Goal: Information Seeking & Learning: Learn about a topic

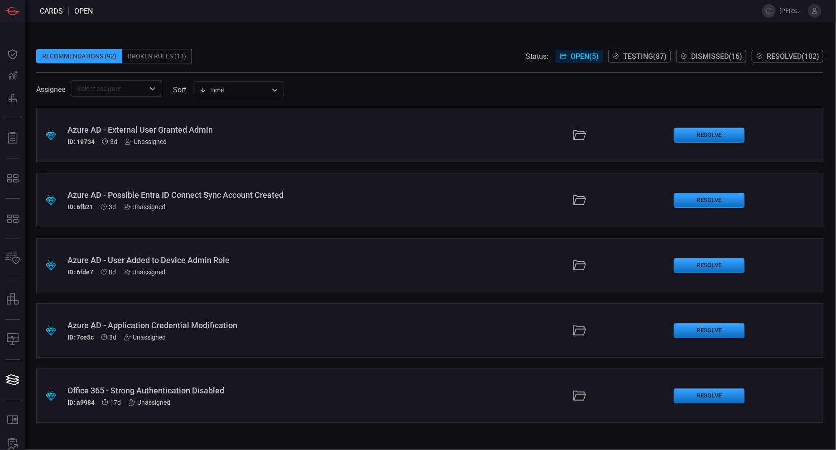
click at [216, 134] on div "Azure AD - External User Granted Admin ID: 19734 3d Unassigned" at bounding box center [201, 135] width 269 height 20
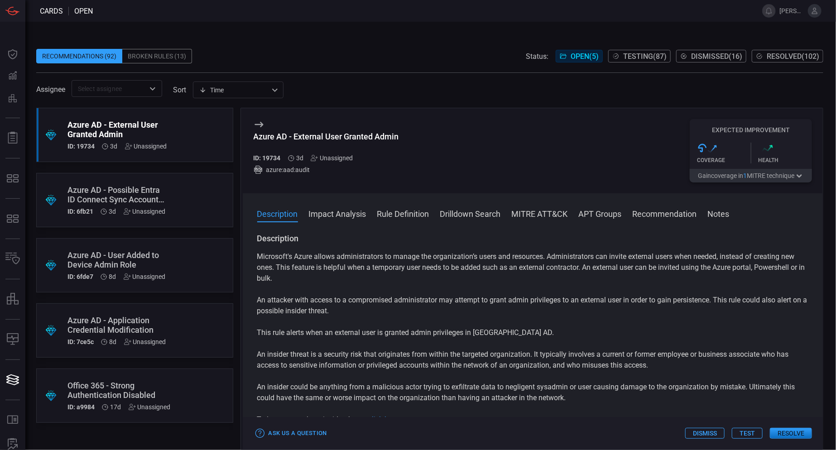
click at [745, 438] on button "Test" at bounding box center [747, 433] width 31 height 11
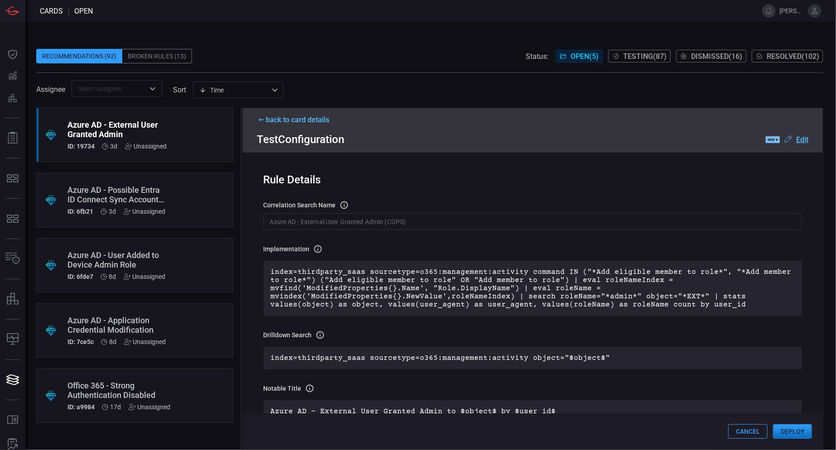
click at [803, 430] on button "Deploy" at bounding box center [792, 431] width 39 height 14
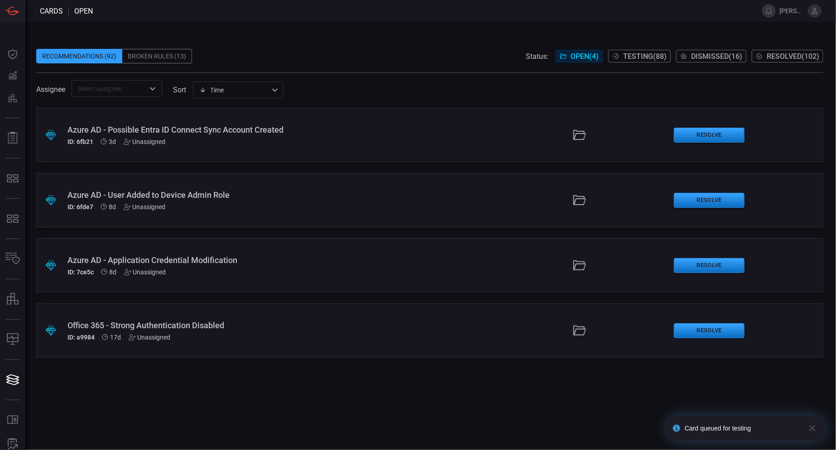
click at [179, 134] on div "Azure AD - Possible Entra ID Connect Sync Account Created ID: 6fb21 3d Unassign…" at bounding box center [201, 135] width 269 height 20
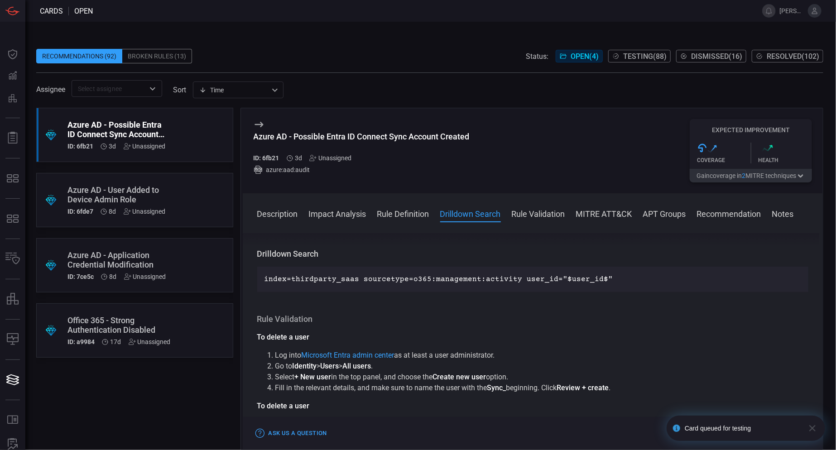
scroll to position [362, 0]
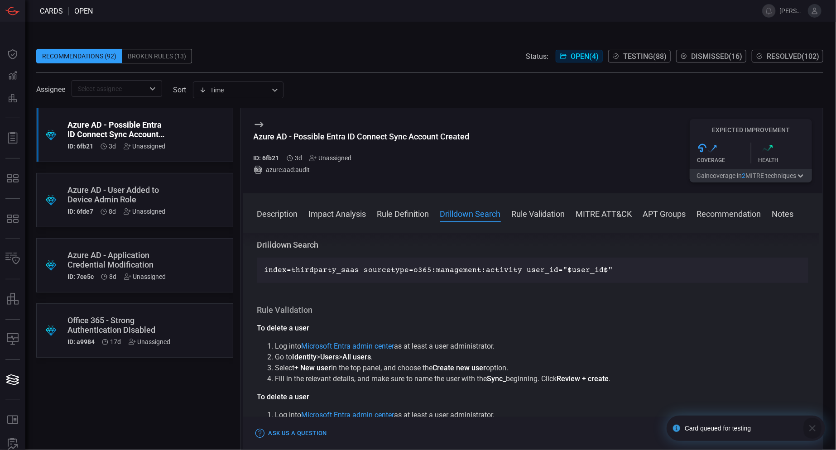
click at [810, 426] on icon "button" at bounding box center [812, 428] width 6 height 6
click at [753, 433] on button "Test" at bounding box center [747, 433] width 31 height 11
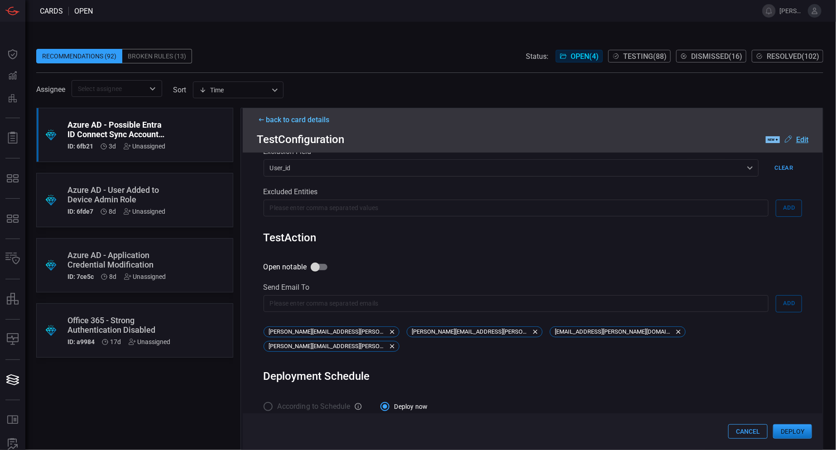
scroll to position [419, 0]
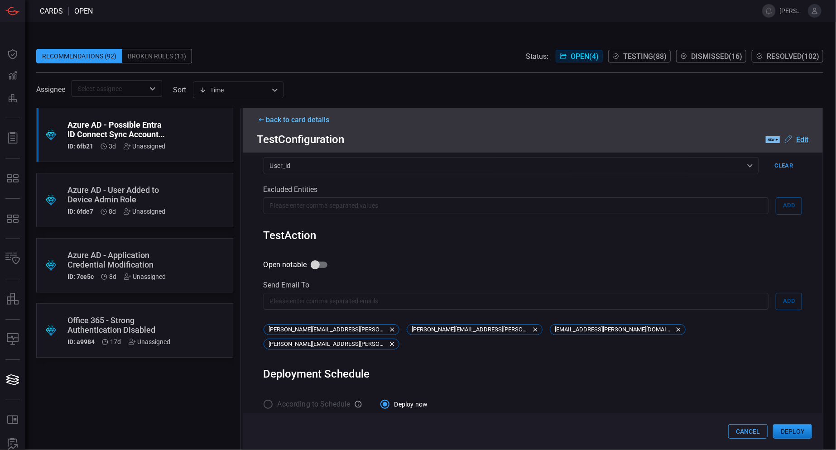
click at [799, 432] on button "Deploy" at bounding box center [792, 431] width 39 height 14
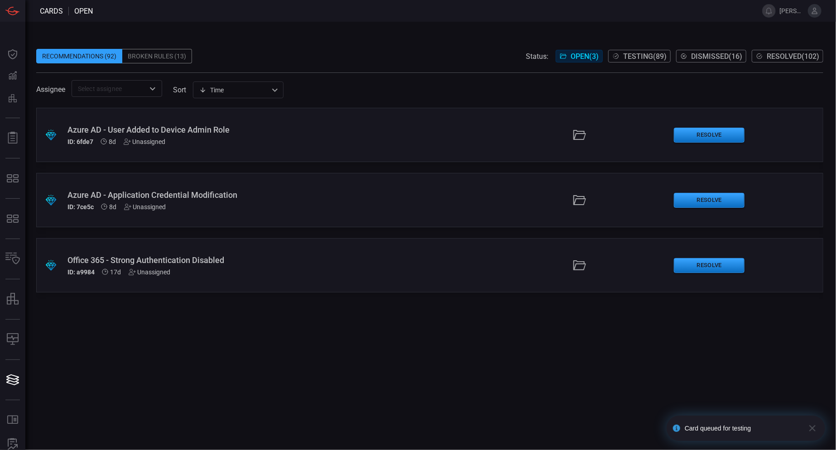
click at [180, 129] on div "Azure AD - User Added to Device Admin Role" at bounding box center [201, 130] width 269 height 10
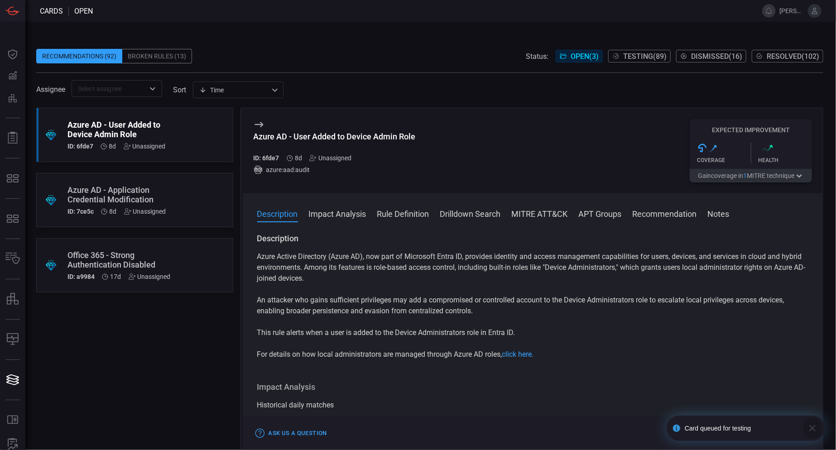
click at [817, 427] on icon "button" at bounding box center [812, 428] width 11 height 11
click at [744, 434] on button "Test" at bounding box center [747, 433] width 31 height 11
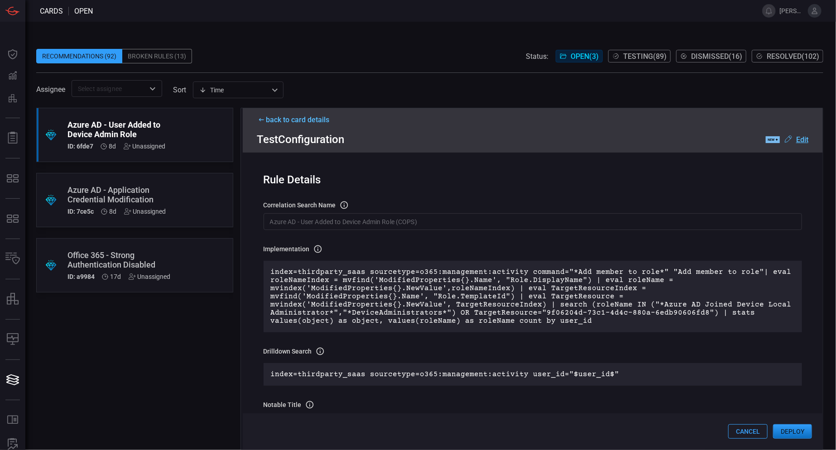
click at [802, 430] on button "Deploy" at bounding box center [792, 431] width 39 height 14
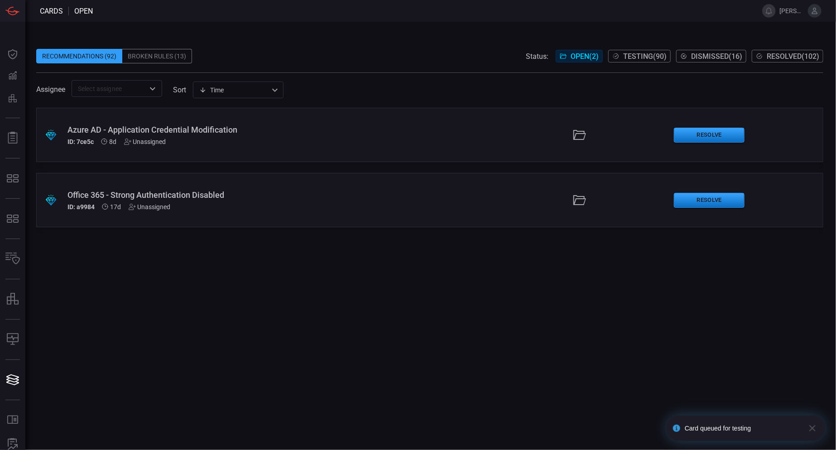
click at [191, 137] on div "Azure AD - Application Credential Modification ID: 7ce5c 8d Unassigned" at bounding box center [201, 135] width 269 height 20
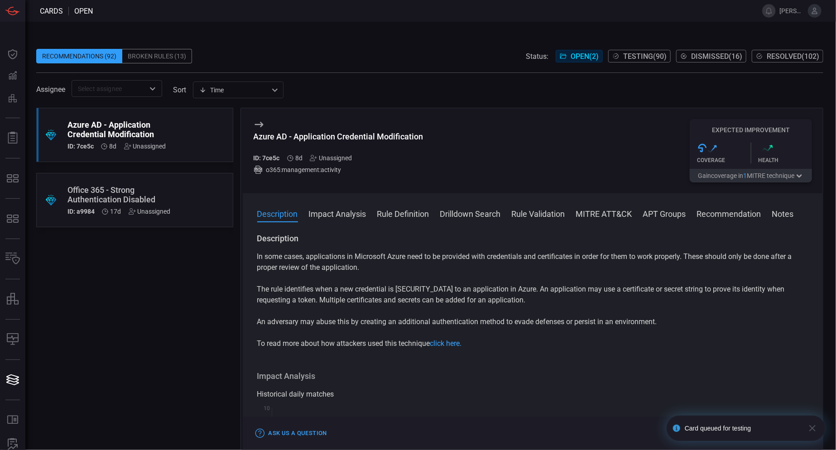
click at [815, 429] on icon "button" at bounding box center [812, 428] width 11 height 11
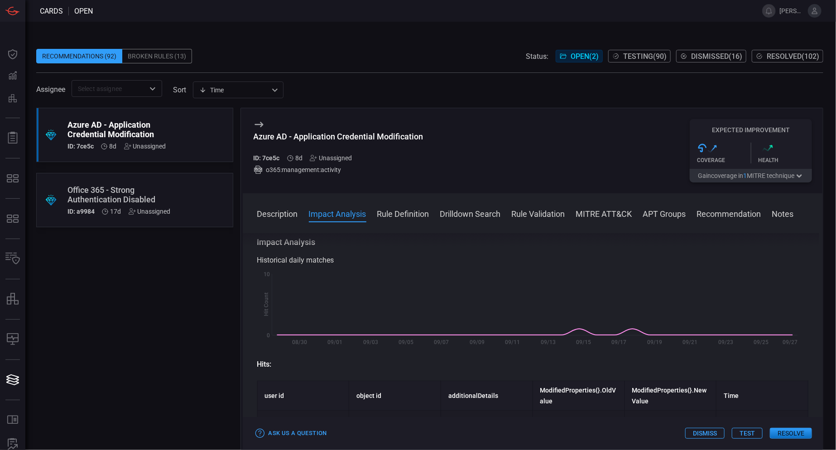
scroll to position [136, 0]
click at [750, 431] on button "Test" at bounding box center [747, 433] width 31 height 11
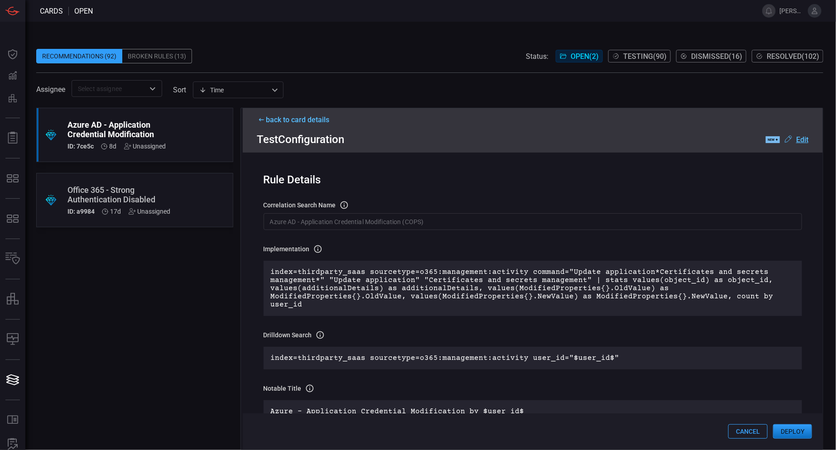
click at [797, 435] on button "Deploy" at bounding box center [792, 431] width 39 height 14
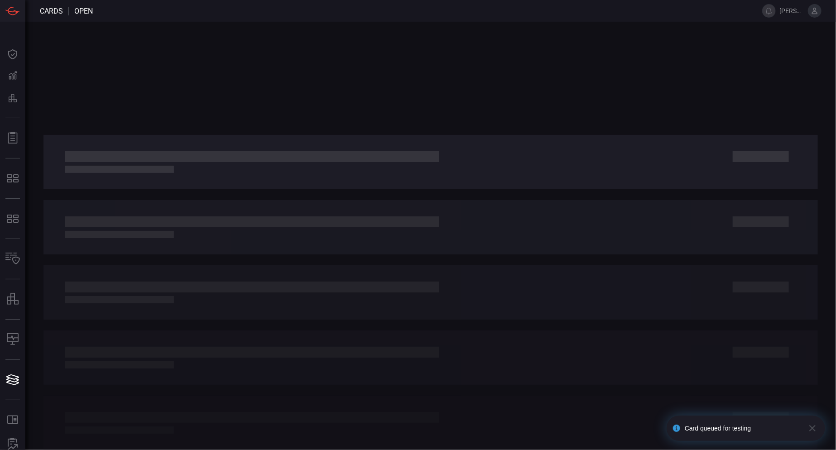
click at [814, 429] on icon "button" at bounding box center [812, 428] width 11 height 11
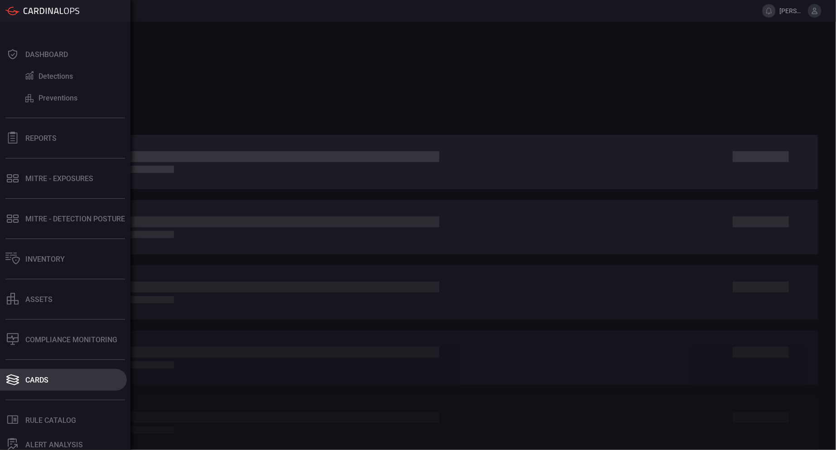
click at [37, 382] on div "Cards" at bounding box center [36, 380] width 23 height 9
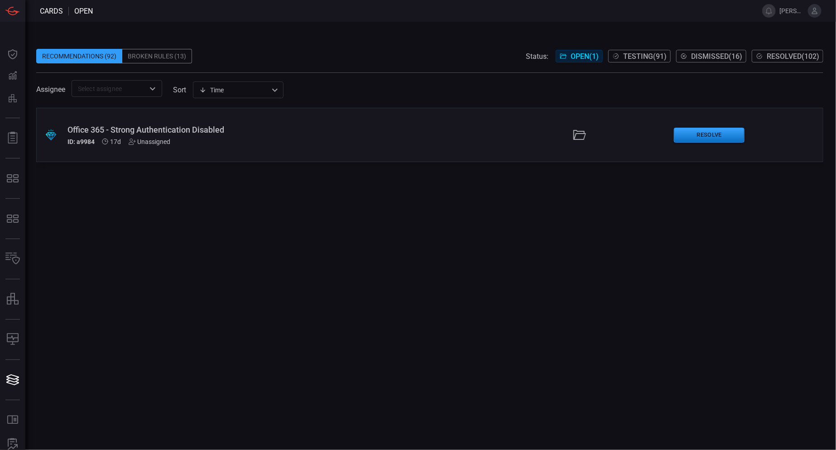
click at [188, 133] on div "Office 365 - Strong Authentication Disabled" at bounding box center [201, 130] width 269 height 10
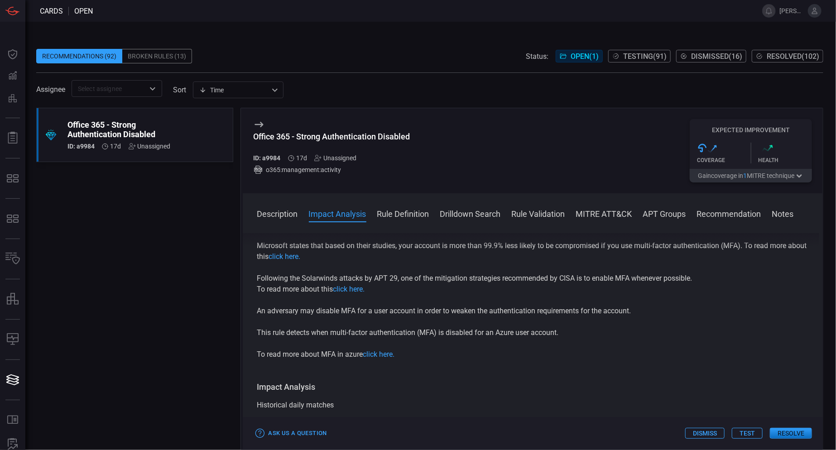
scroll to position [136, 0]
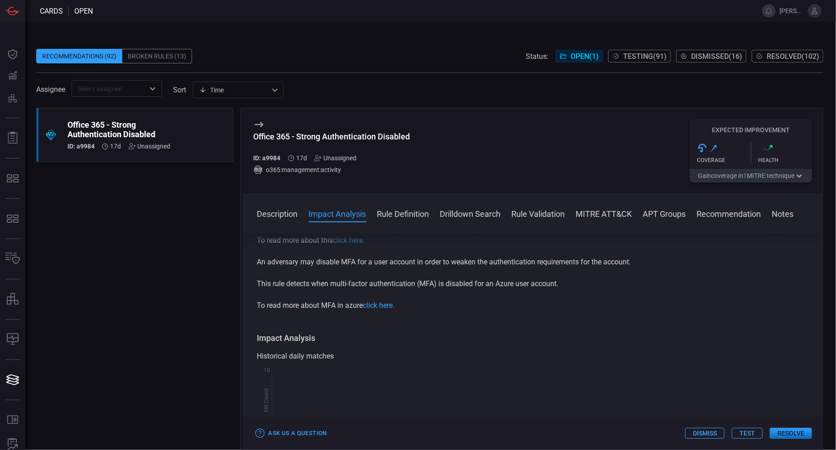
click at [753, 436] on button "Test" at bounding box center [747, 433] width 31 height 11
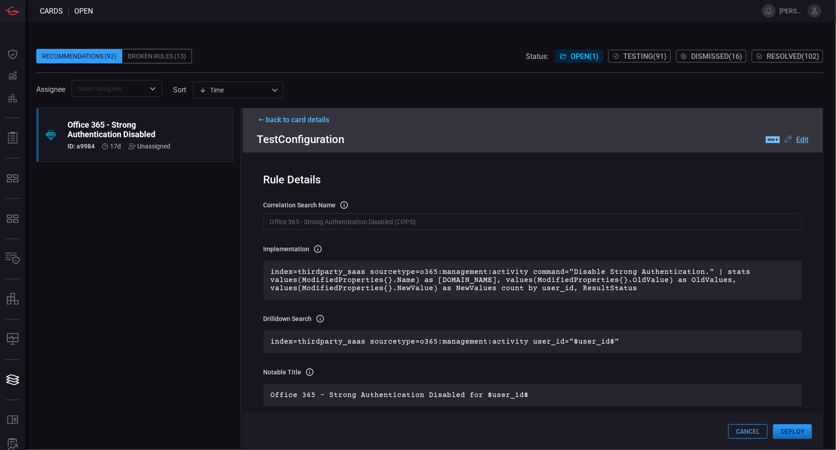
click at [794, 431] on button "Deploy" at bounding box center [792, 431] width 39 height 14
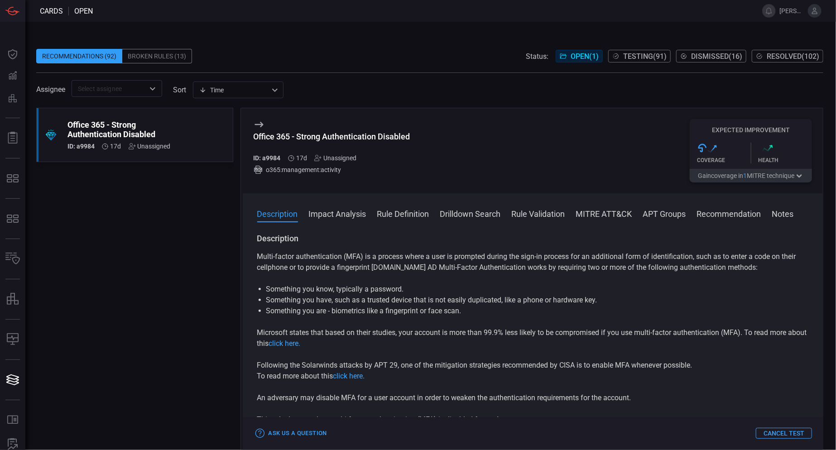
click at [637, 54] on span "Testing ( 91 )" at bounding box center [644, 56] width 43 height 9
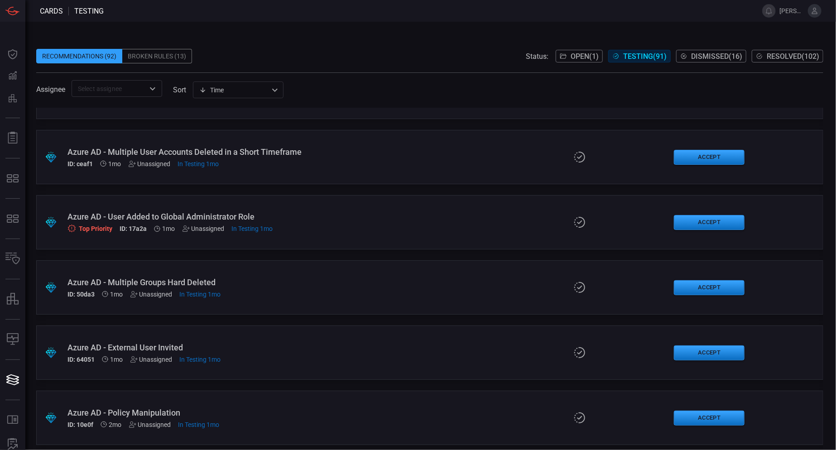
scroll to position [589, 0]
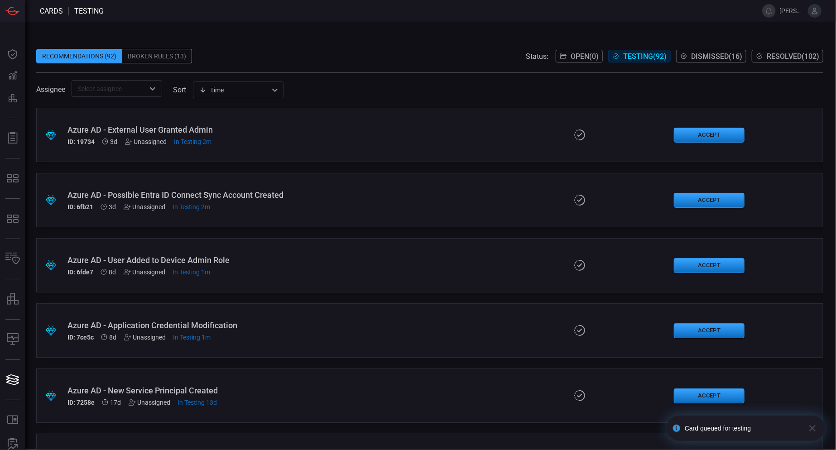
click at [259, 194] on div "Azure AD - Possible Entra ID Connect Sync Account Created" at bounding box center [201, 195] width 269 height 10
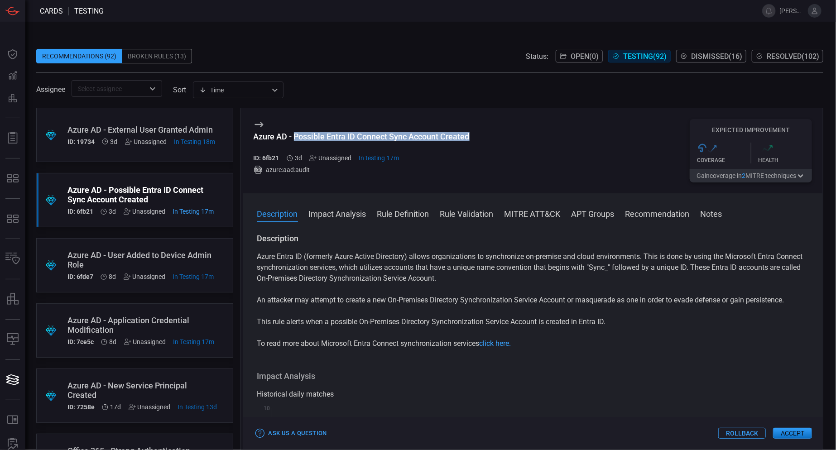
drag, startPoint x: 485, startPoint y: 135, endPoint x: 295, endPoint y: 134, distance: 189.7
click at [295, 134] on div "Azure AD - Possible Entra ID Connect Sync Account Created ID: 6fb21 3d Unassign…" at bounding box center [533, 150] width 580 height 85
click at [156, 259] on div "Azure AD - User Added to Device Admin Role" at bounding box center [140, 259] width 147 height 19
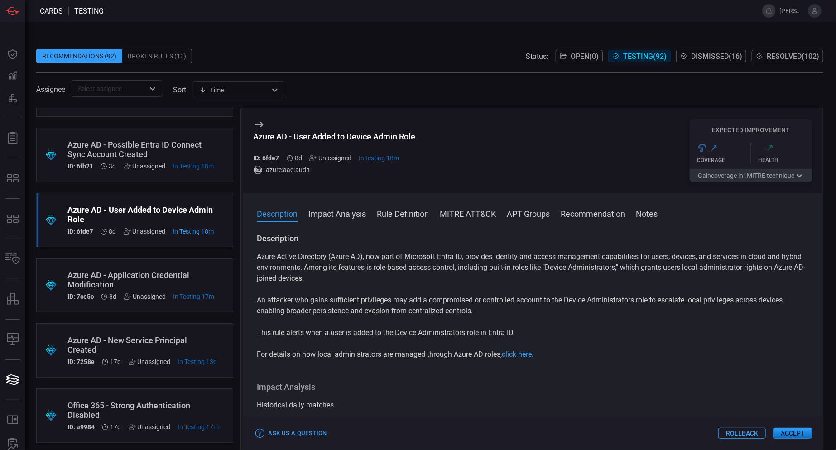
scroll to position [91, 0]
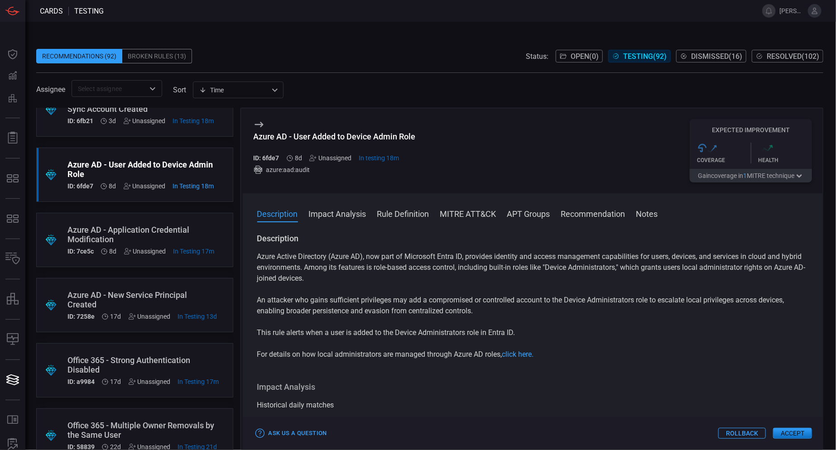
click at [165, 299] on div "Azure AD - New Service Principal Created" at bounding box center [142, 299] width 150 height 19
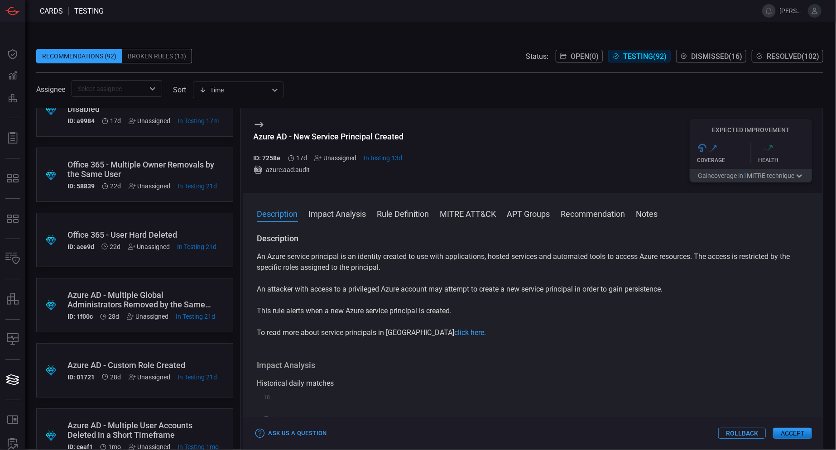
scroll to position [362, 0]
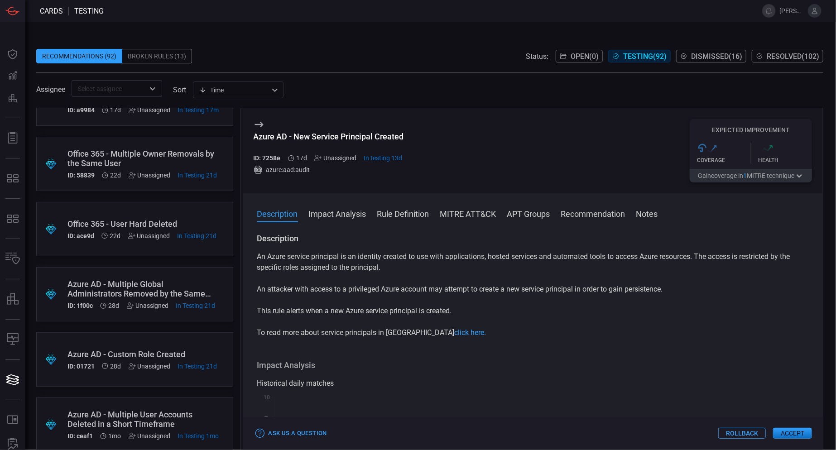
click at [160, 288] on div "Azure AD - Multiple Global Administrators Removed by the Same user" at bounding box center [141, 288] width 148 height 19
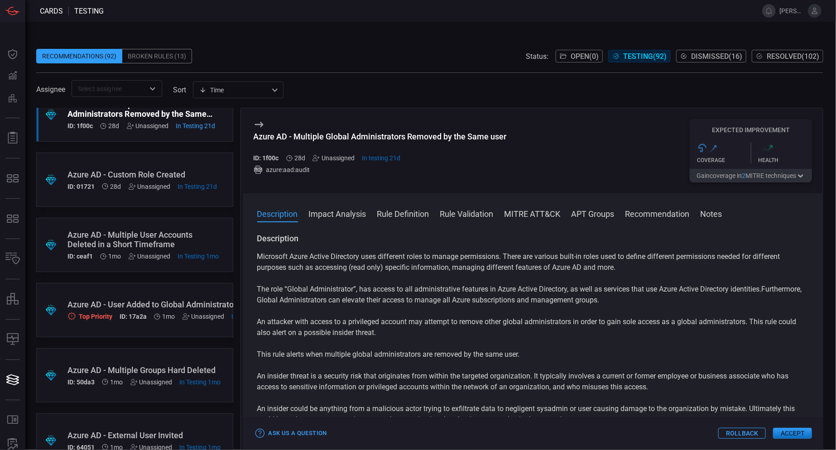
scroll to position [543, 0]
click at [166, 302] on div "Azure AD - User Added to Global Administrator Role" at bounding box center [170, 303] width 206 height 10
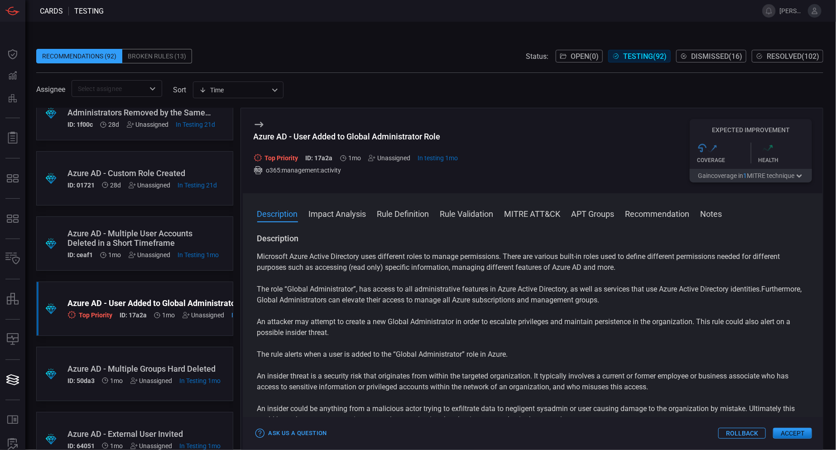
click at [449, 138] on div "Azure AD - User Added to Global Administrator Role" at bounding box center [356, 137] width 205 height 10
drag, startPoint x: 449, startPoint y: 134, endPoint x: 297, endPoint y: 136, distance: 151.7
click at [297, 136] on div "Azure AD - User Added to Global Administrator Role" at bounding box center [356, 137] width 205 height 10
drag, startPoint x: 337, startPoint y: 134, endPoint x: 346, endPoint y: 112, distance: 23.8
click at [346, 112] on div "Azure AD - User Added to Global Administrator Role Top Priority ID: 17a2a 1mo U…" at bounding box center [533, 150] width 580 height 85
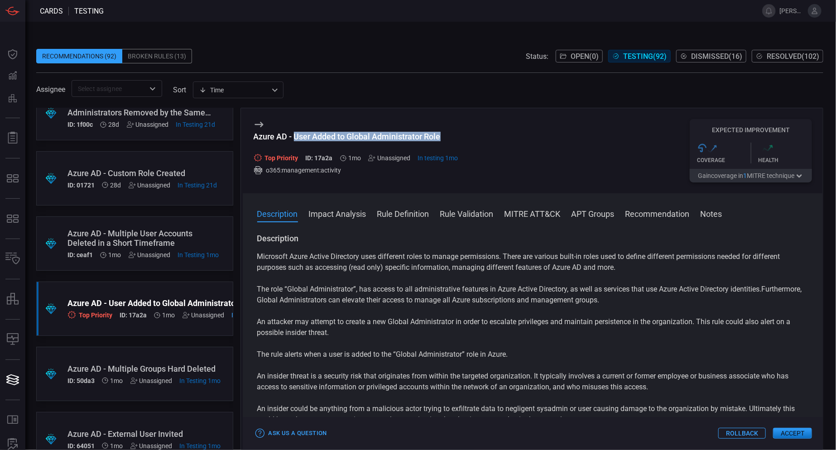
drag, startPoint x: 451, startPoint y: 136, endPoint x: 295, endPoint y: 135, distance: 156.2
click at [295, 135] on div "Azure AD - User Added to Global Administrator Role" at bounding box center [356, 137] width 205 height 10
copy div "User Added to Global Administrator Role"
click at [407, 273] on p "Microsoft Azure Active Directory uses different roles to manage permissions. Th…" at bounding box center [533, 262] width 552 height 22
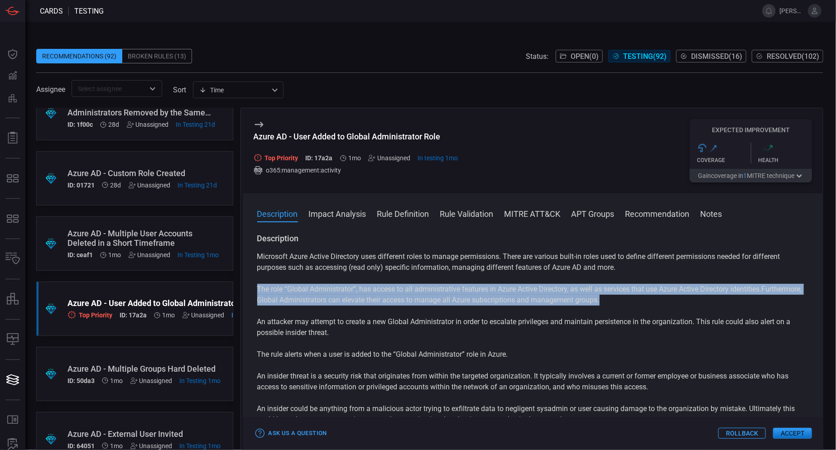
drag, startPoint x: 628, startPoint y: 301, endPoint x: 256, endPoint y: 292, distance: 371.4
click at [256, 292] on div "Description Microsoft Azure Active Directory uses different roles to manage per…" at bounding box center [533, 339] width 580 height 213
copy p "The role “Global Administrator”, has access to all administrative features in A…"
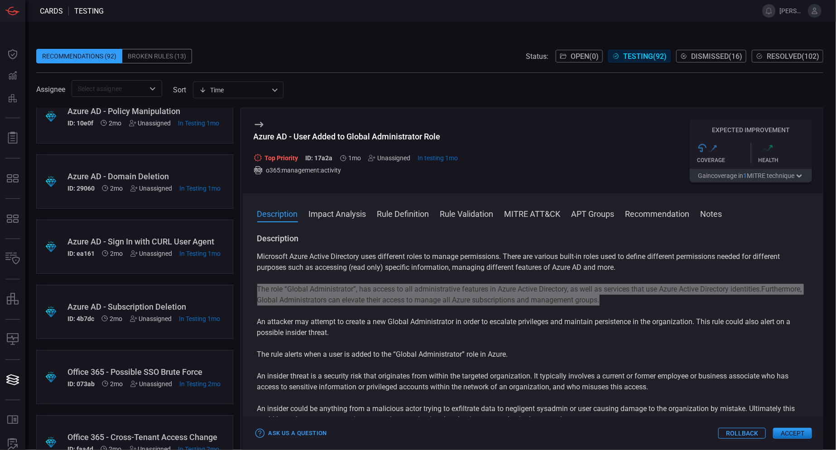
scroll to position [951, 0]
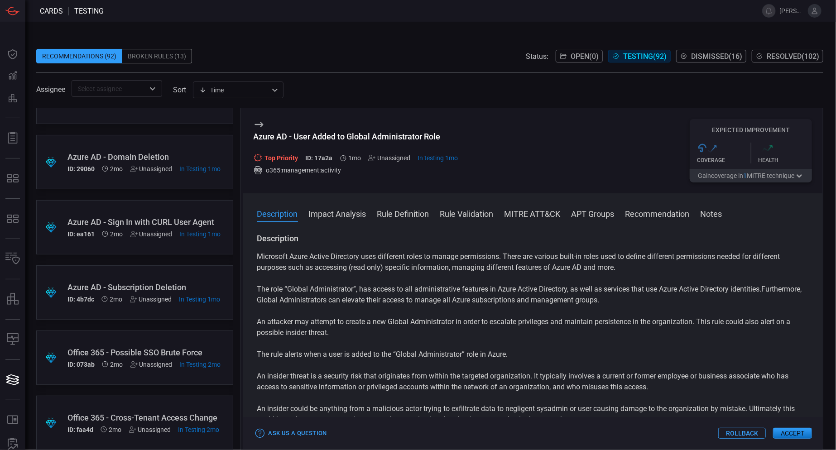
click at [154, 221] on div "Azure AD - Sign In with CURL User Agent" at bounding box center [144, 222] width 154 height 10
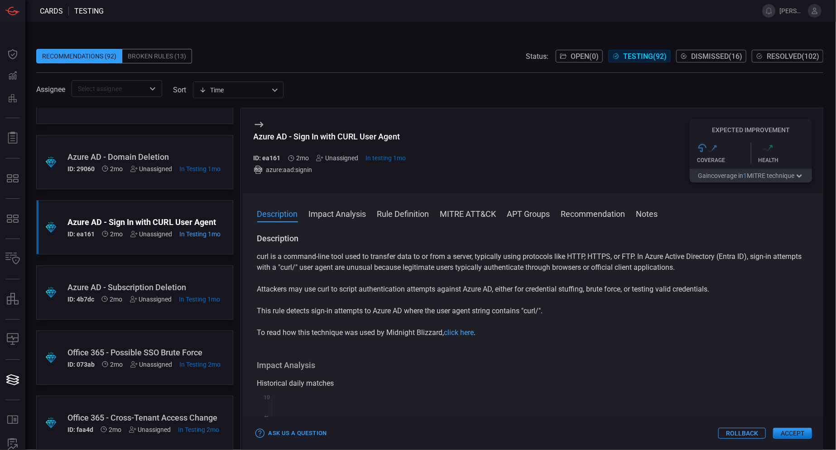
click at [160, 346] on div ".suggested_cards_icon{fill:url(#suggested_cards_icon);} Office 365 - Possible S…" at bounding box center [134, 358] width 197 height 54
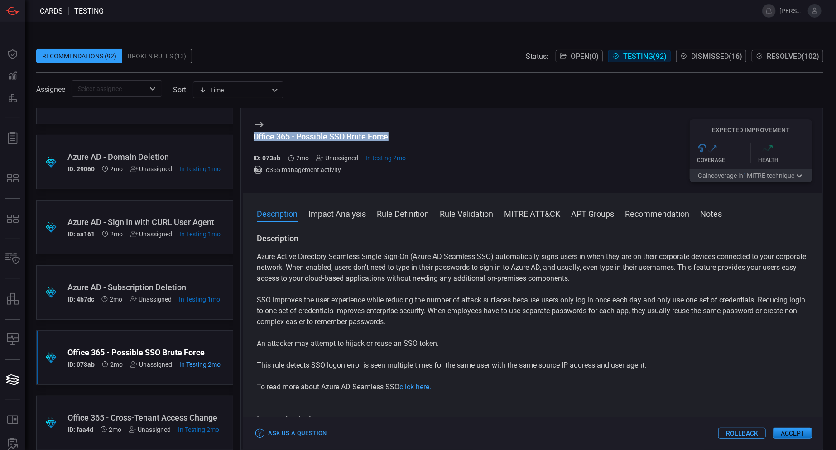
drag, startPoint x: 395, startPoint y: 134, endPoint x: 255, endPoint y: 136, distance: 139.5
click at [255, 136] on div "Office 365 - Possible SSO Brute Force" at bounding box center [330, 137] width 153 height 10
copy div "Office 365 - Possible SSO Brute Force"
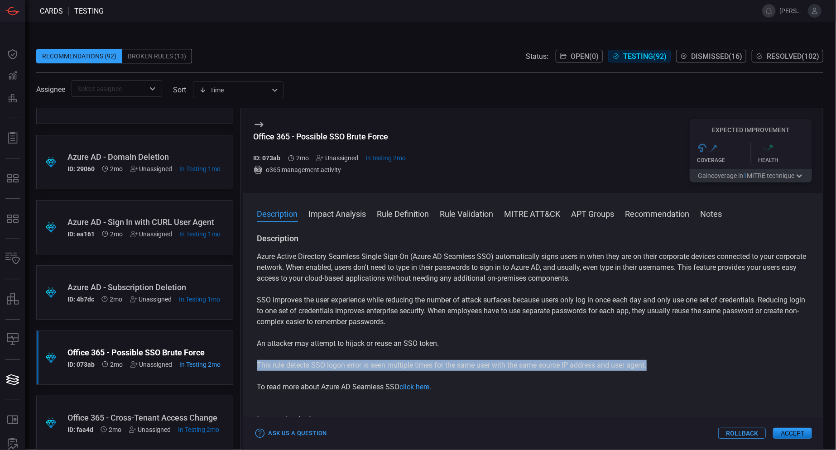
drag, startPoint x: 653, startPoint y: 367, endPoint x: 259, endPoint y: 366, distance: 394.4
click at [259, 366] on p "This rule detects SSO logon error is seen multiple times for the same user with…" at bounding box center [533, 365] width 552 height 11
copy p "This rule detects SSO logon error is seen multiple times for the same user with…"
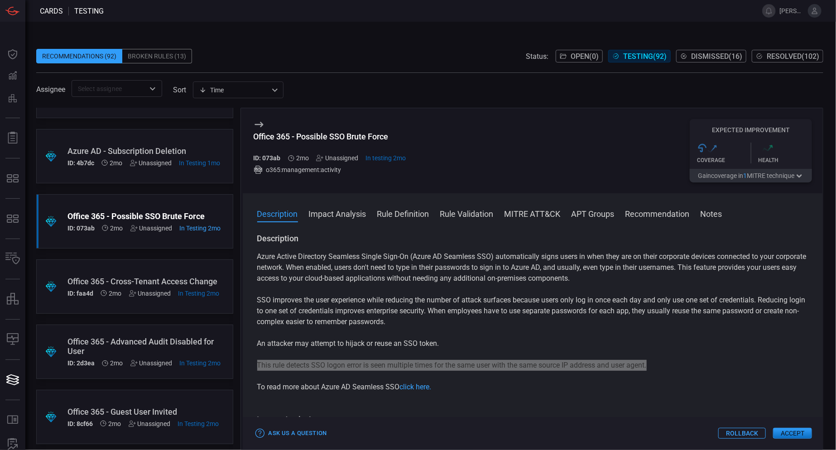
scroll to position [1132, 0]
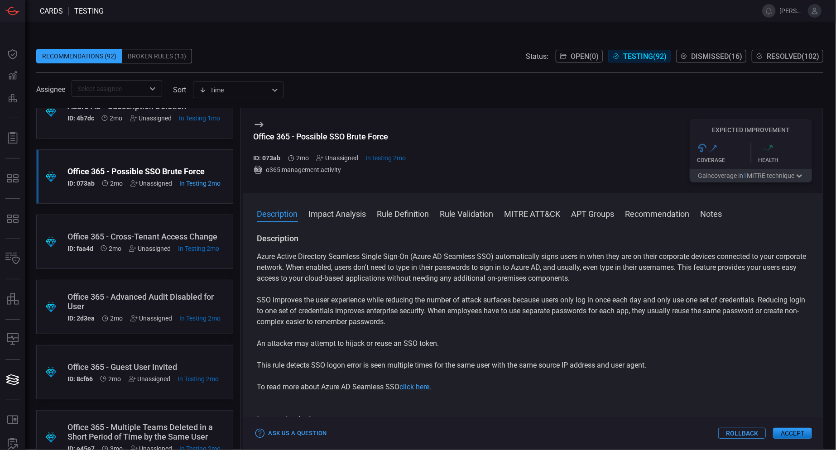
click at [152, 234] on div "Office 365 - Cross-Tenant Access Change" at bounding box center [143, 237] width 152 height 10
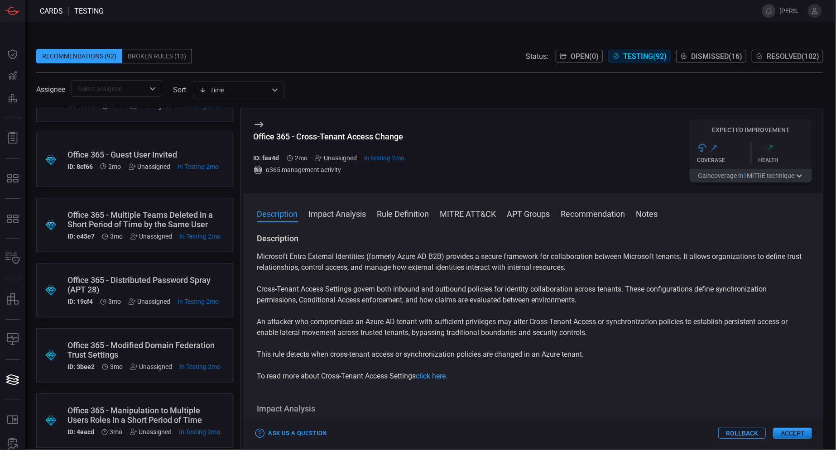
scroll to position [1358, 0]
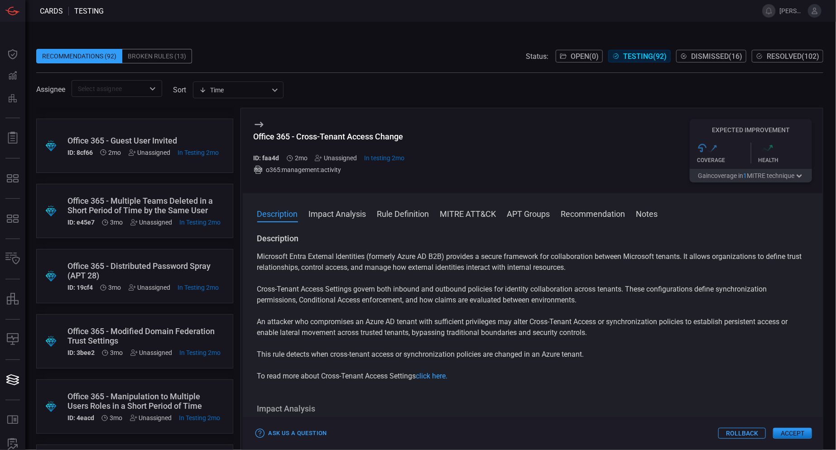
click at [162, 264] on div "Office 365 - Distributed Password Spray (APT 28)" at bounding box center [143, 270] width 152 height 19
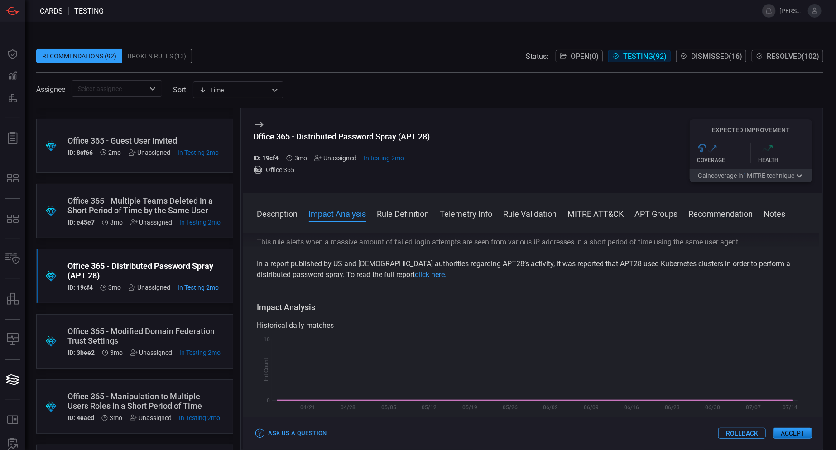
scroll to position [1404, 0]
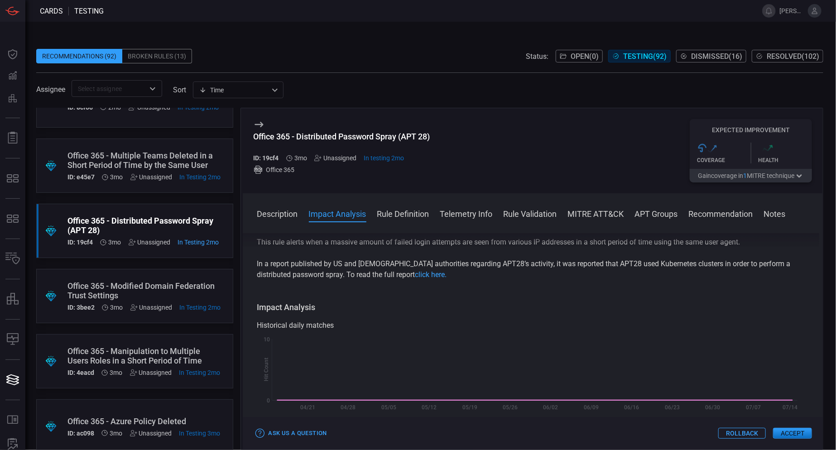
click at [168, 291] on div "Office 365 - Modified Domain Federation Trust Settings" at bounding box center [144, 290] width 154 height 19
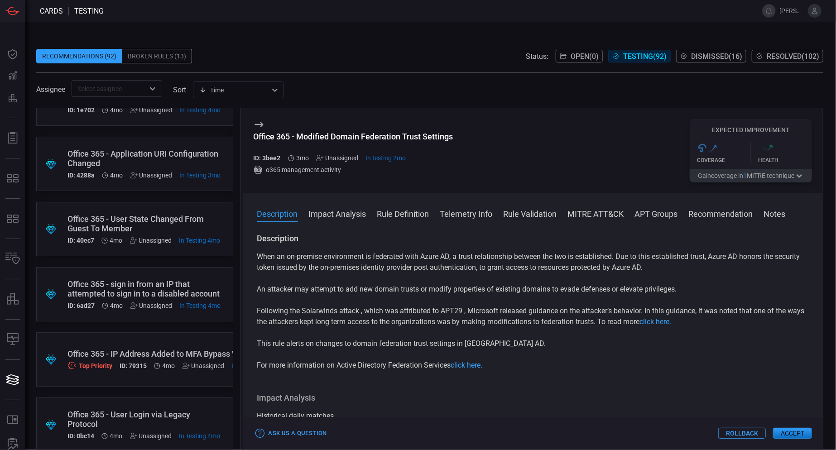
scroll to position [2128, 0]
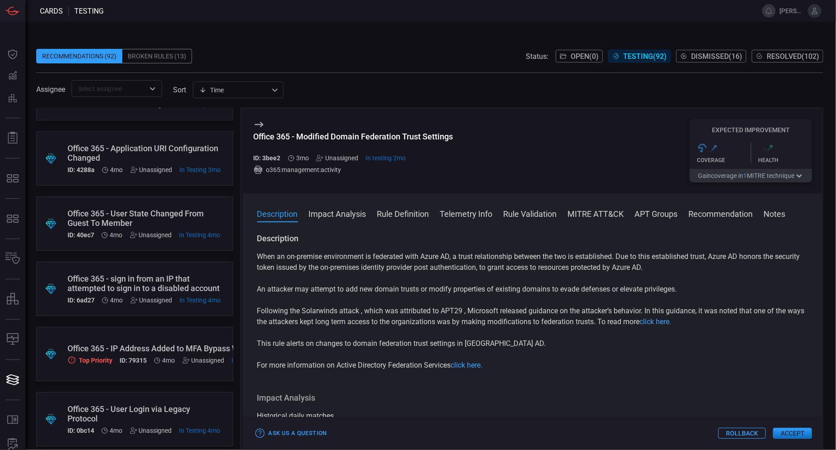
click at [158, 345] on div "Office 365 - IP Address Added to MFA Bypass Whitelist" at bounding box center [170, 349] width 206 height 10
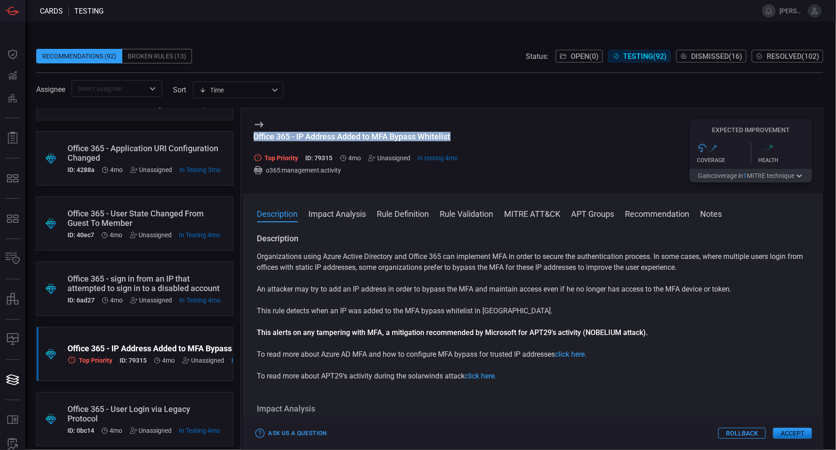
drag, startPoint x: 469, startPoint y: 139, endPoint x: 254, endPoint y: 135, distance: 215.6
click at [254, 135] on div "Office 365 - IP Address Added to MFA Bypass Whitelist Top Priority ID: 79315 4m…" at bounding box center [533, 150] width 580 height 85
copy div "Office 365 - IP Address Added to MFA Bypass Whitelist"
click at [453, 278] on div "Organizations using Azure Active Directory and Office 365 can implement MFA in …" at bounding box center [533, 316] width 552 height 130
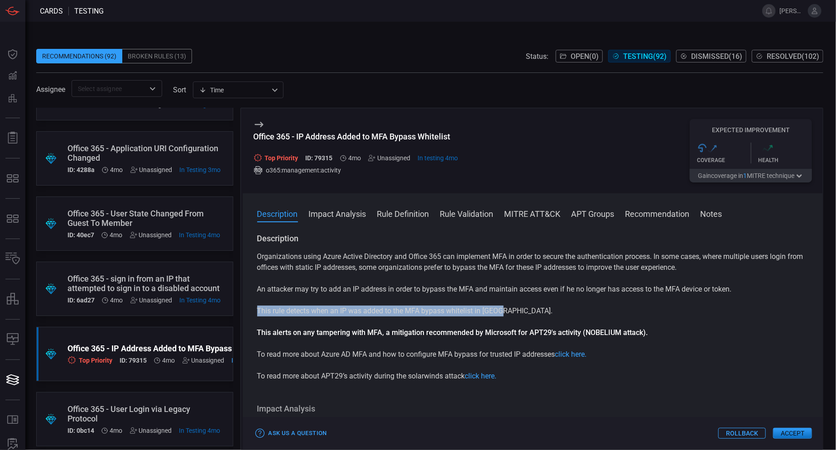
drag, startPoint x: 503, startPoint y: 313, endPoint x: 259, endPoint y: 315, distance: 244.1
click at [259, 315] on p "This rule detects when an IP was added to the MFA bypass whitelist in [GEOGRAPH…" at bounding box center [533, 311] width 552 height 11
copy p "This rule detects when an IP was added to the MFA bypass whitelist in [GEOGRAPH…"
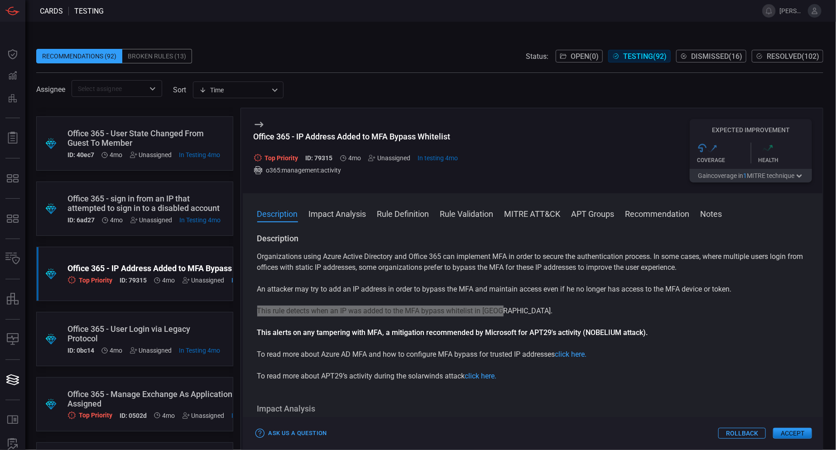
scroll to position [2264, 0]
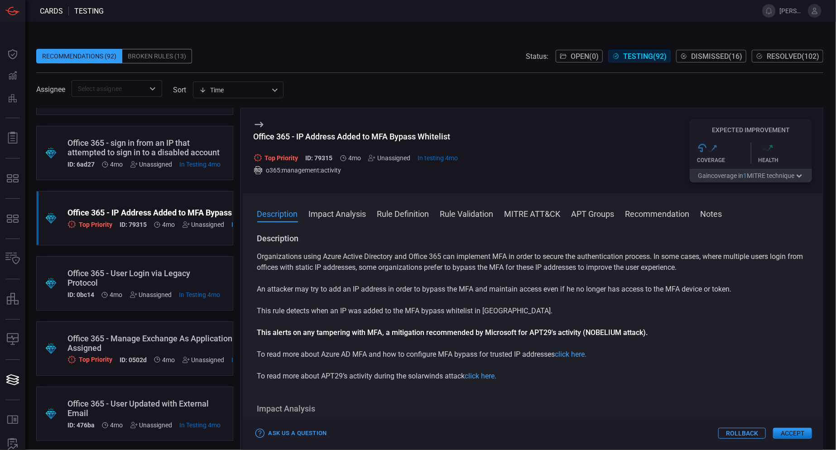
click at [159, 342] on div "Office 365 - Manage Exchange As Application Role Assigned" at bounding box center [170, 343] width 206 height 19
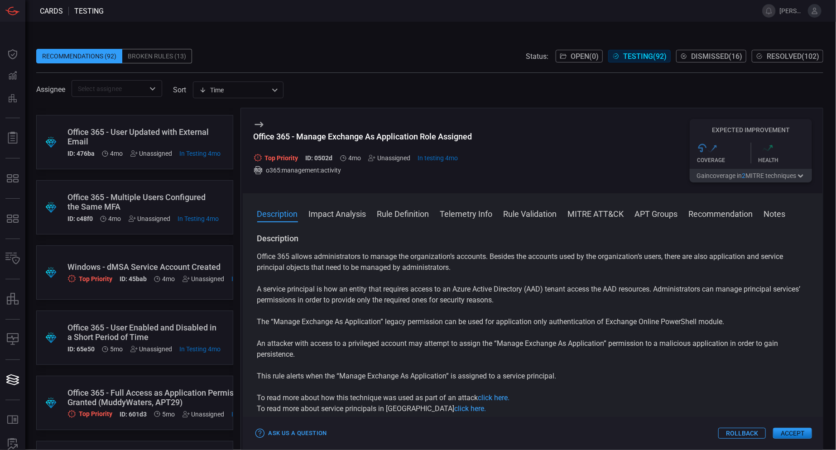
scroll to position [2581, 0]
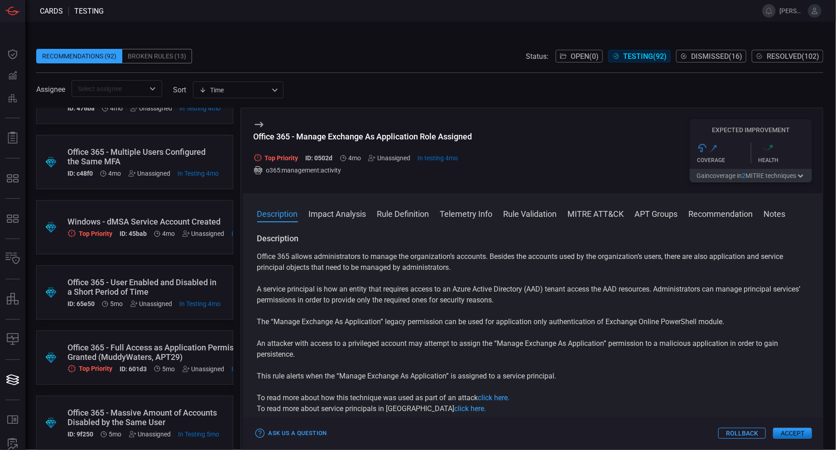
click at [153, 349] on div "Office 365 - Full Access as Application Permission Granted (MuddyWaters, APT29)" at bounding box center [170, 352] width 206 height 19
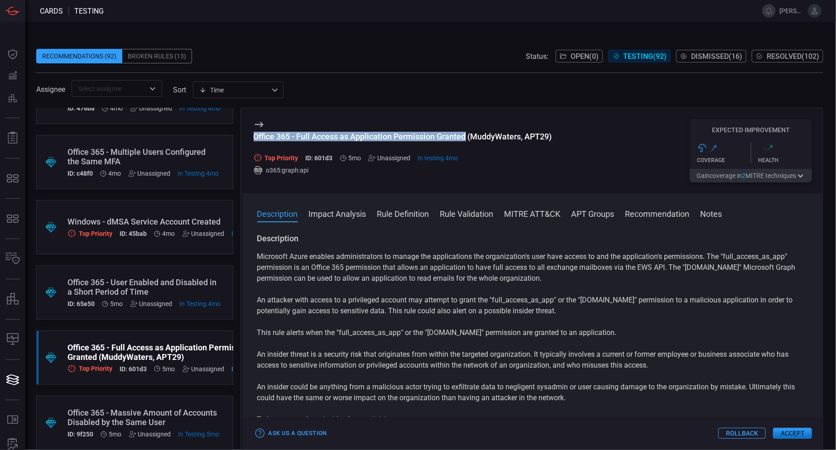
drag, startPoint x: 468, startPoint y: 136, endPoint x: 248, endPoint y: 137, distance: 219.6
click at [248, 137] on div "Office 365 - Full Access as Application Permission Granted (MuddyWaters, APT29)…" at bounding box center [533, 150] width 580 height 85
copy div "Office 365 - Full Access as Application Permission Granted"
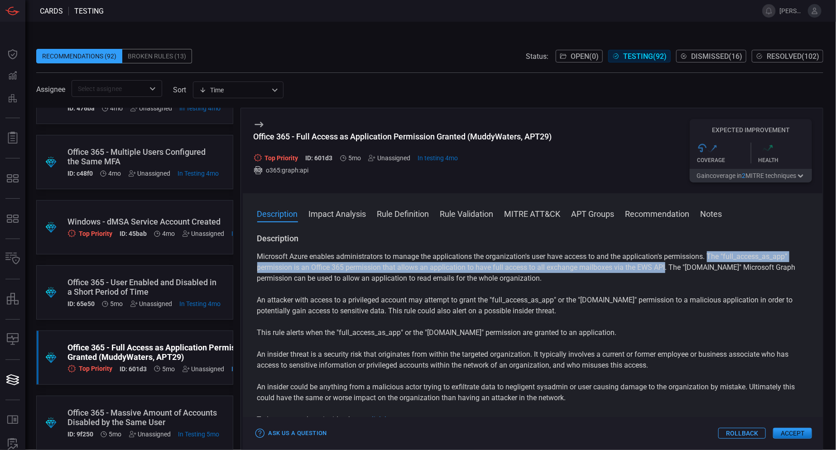
drag, startPoint x: 665, startPoint y: 269, endPoint x: 711, endPoint y: 256, distance: 48.3
click at [711, 256] on p "Microsoft Azure enables administrators to manage the applications the organizat…" at bounding box center [533, 267] width 552 height 33
copy p "The "full_access_as_app" permission is an Office 365 permission that allows an …"
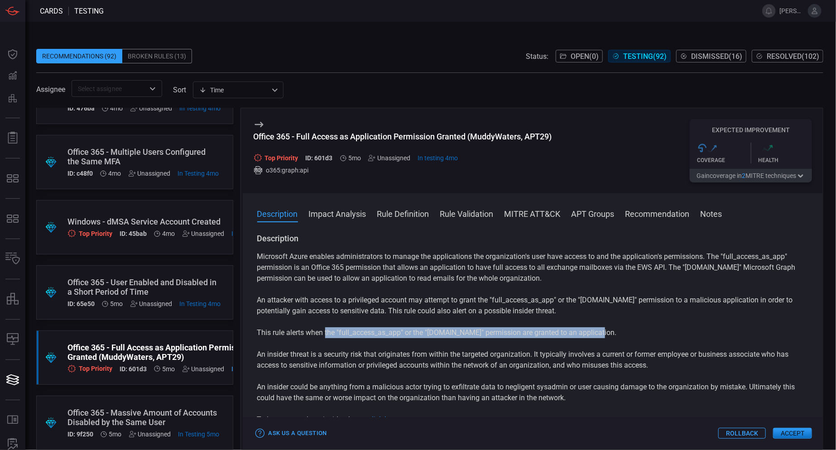
drag, startPoint x: 601, startPoint y: 333, endPoint x: 326, endPoint y: 335, distance: 275.3
click at [326, 335] on p "This rule alerts when the "full_access_as_app" or the "[DOMAIN_NAME]" permissio…" at bounding box center [533, 332] width 552 height 11
copy p "the "full_access_as_app" or the "[DOMAIN_NAME]" permission are granted to an ap…"
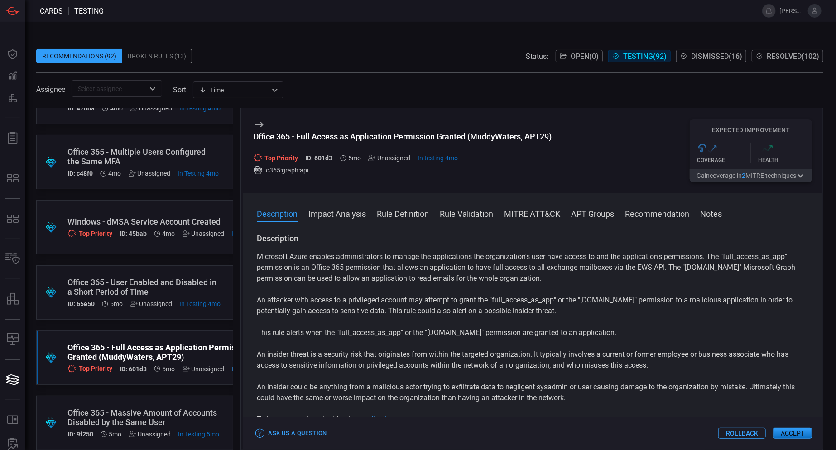
click at [479, 370] on p "An insider threat is a security risk that originates from within the targeted o…" at bounding box center [533, 360] width 552 height 22
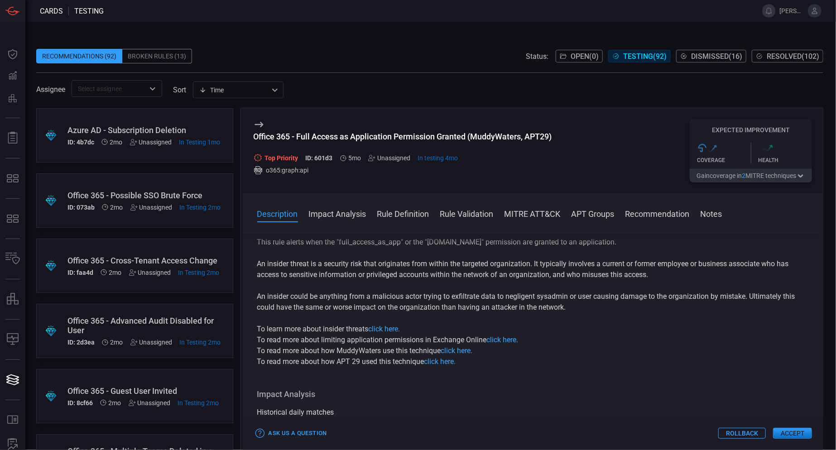
scroll to position [1087, 0]
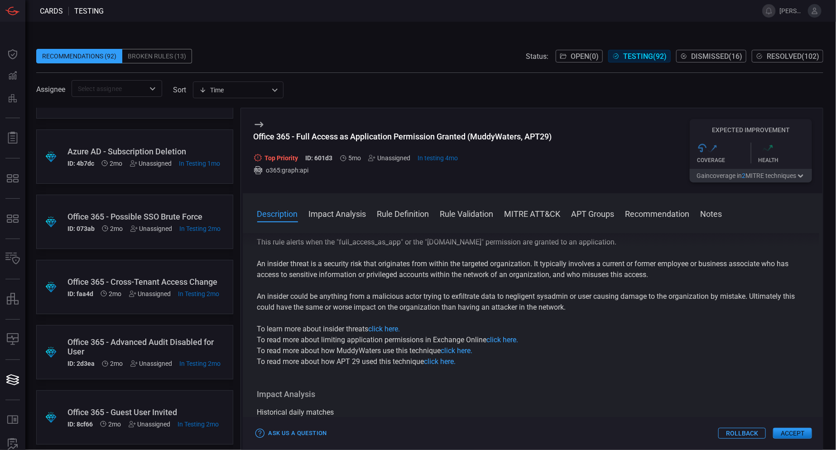
click at [167, 207] on div ".suggested_cards_icon{fill:url(#suggested_cards_icon);} Office 365 - Possible S…" at bounding box center [134, 222] width 197 height 54
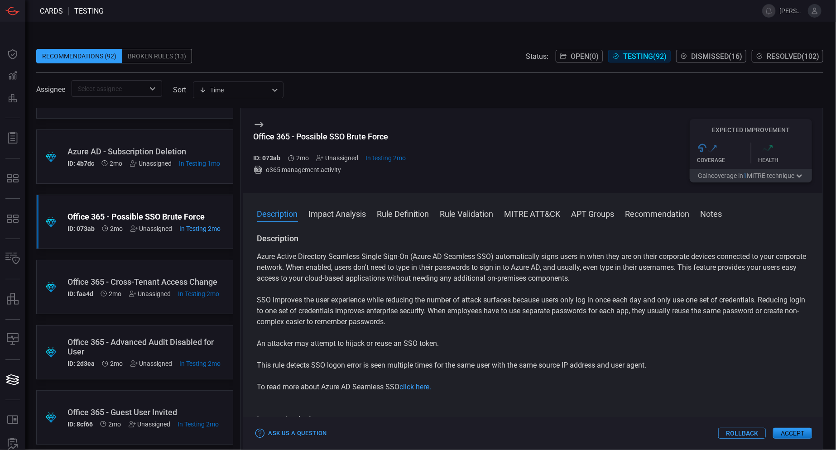
click at [580, 214] on button "APT Groups" at bounding box center [592, 213] width 43 height 11
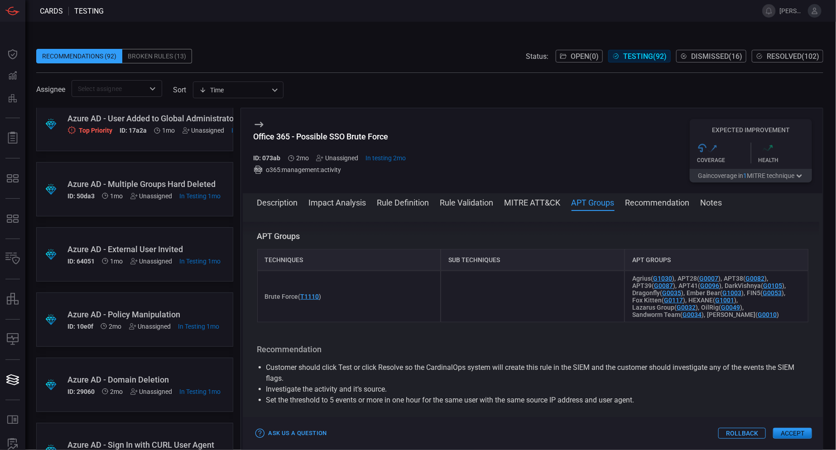
scroll to position [634, 0]
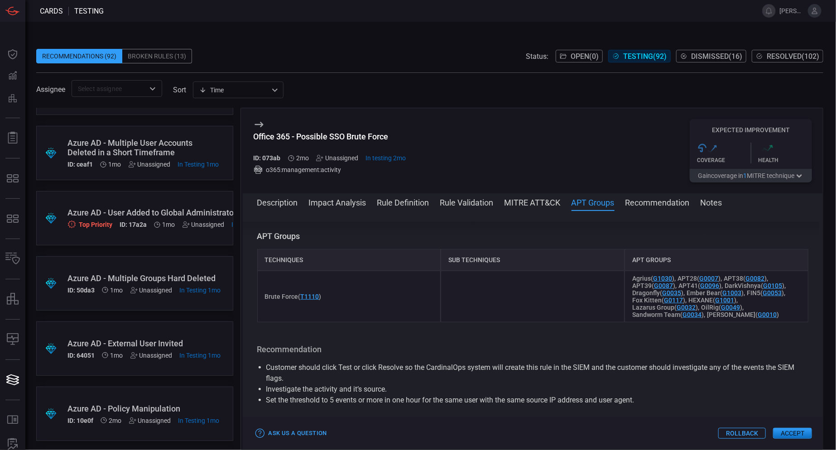
click at [167, 216] on div "Azure AD - User Added to Global Administrator Role" at bounding box center [170, 213] width 206 height 10
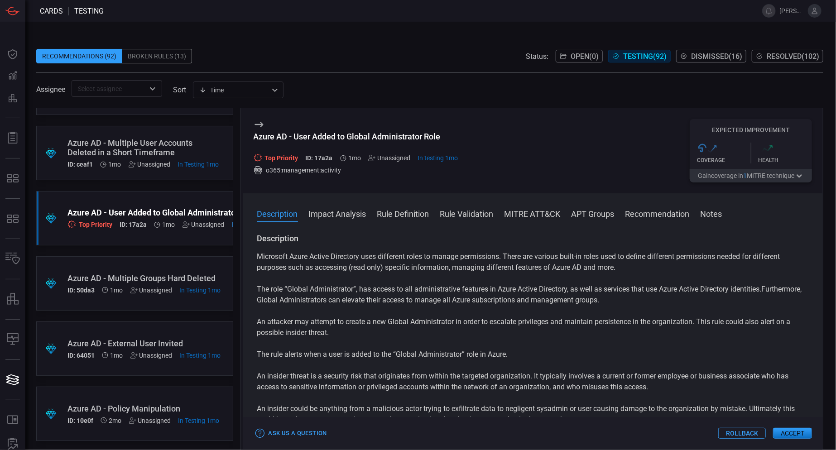
click at [597, 210] on button "APT Groups" at bounding box center [592, 213] width 43 height 11
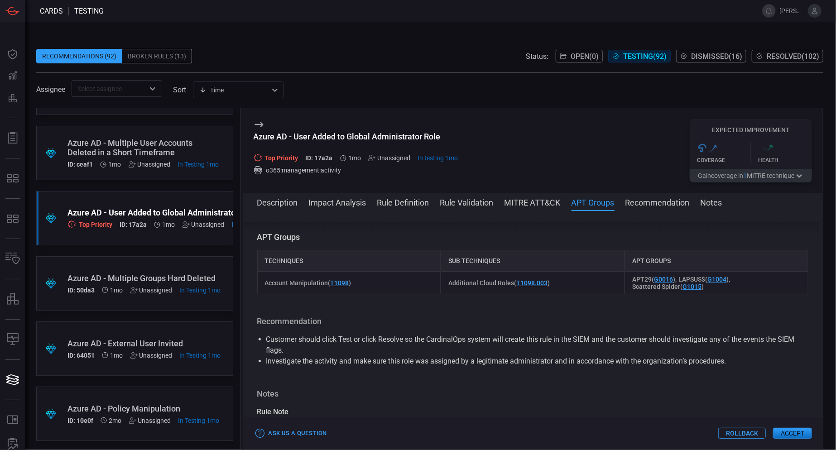
scroll to position [762, 0]
